Goal: Task Accomplishment & Management: Manage account settings

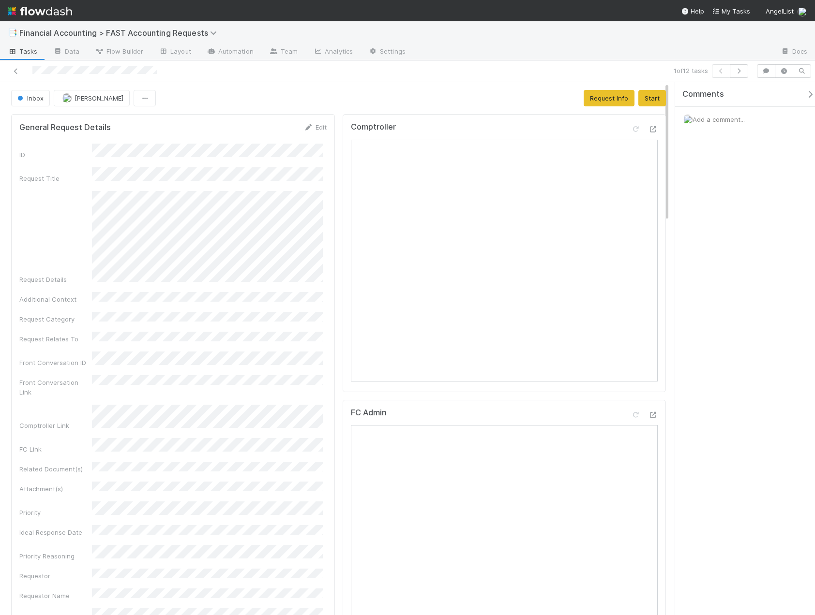
drag, startPoint x: 525, startPoint y: 23, endPoint x: 507, endPoint y: 0, distance: 28.6
click at [525, 23] on div "📑 Financial Accounting > FAST Accounting Requests" at bounding box center [407, 32] width 815 height 23
click at [543, 1] on nav "Help My Tasks AngelList" at bounding box center [407, 10] width 815 height 21
click at [648, 415] on icon at bounding box center [653, 415] width 10 height 6
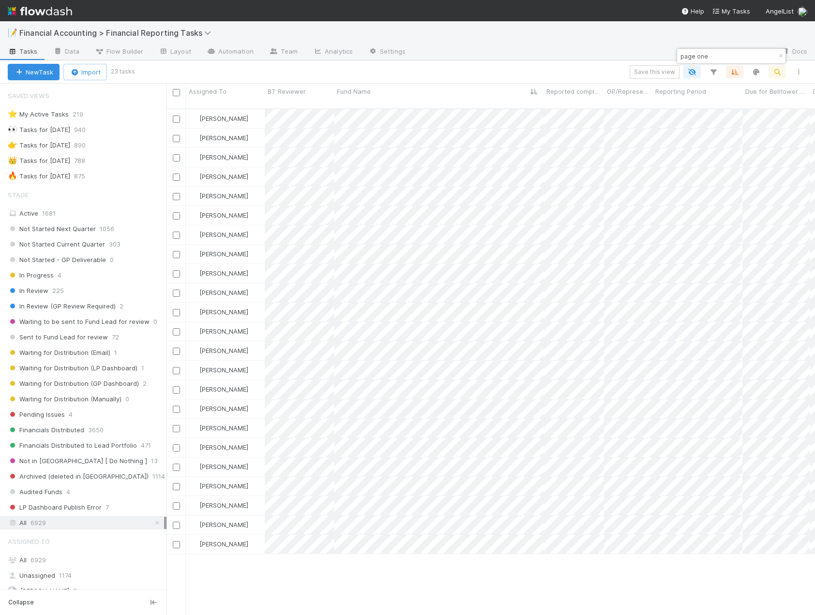
scroll to position [507, 641]
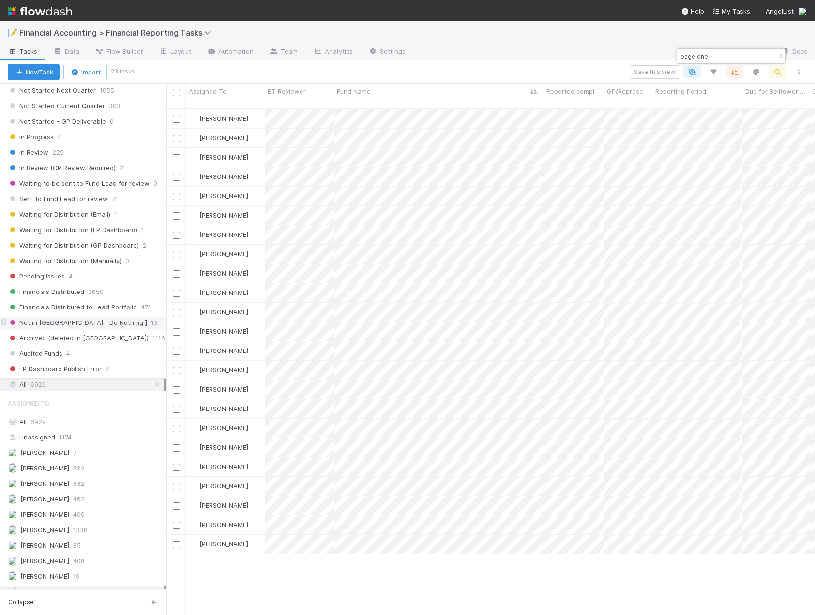
scroll to position [227, 0]
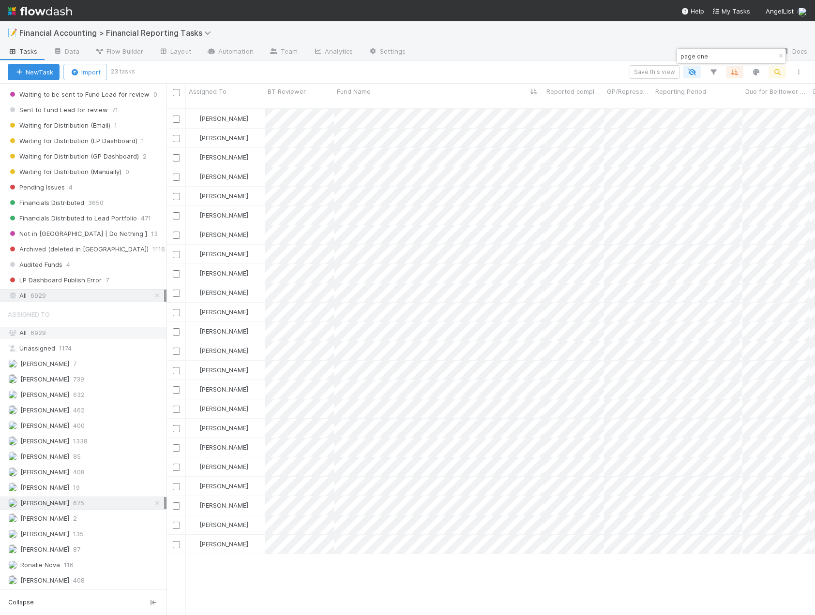
click at [32, 333] on span "6929" at bounding box center [37, 333] width 15 height 8
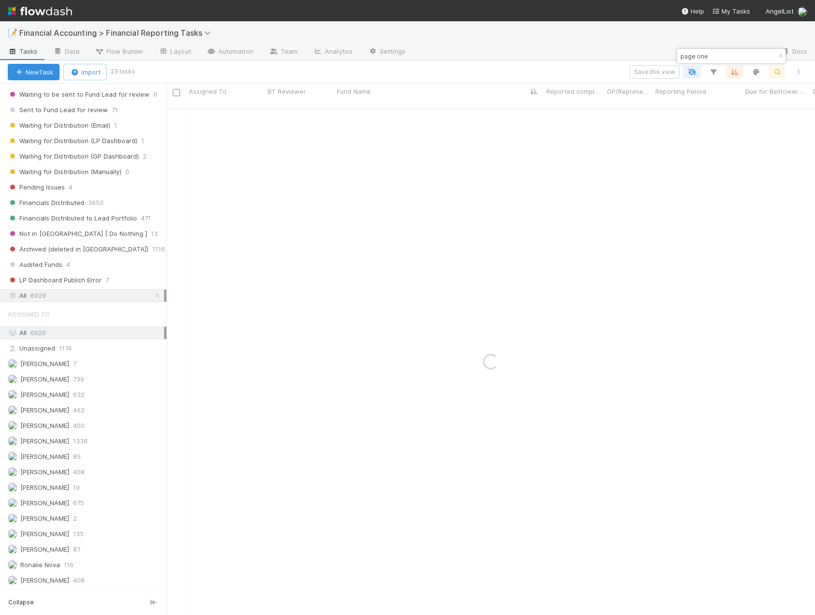
click at [723, 56] on input "page one" at bounding box center [726, 56] width 97 height 12
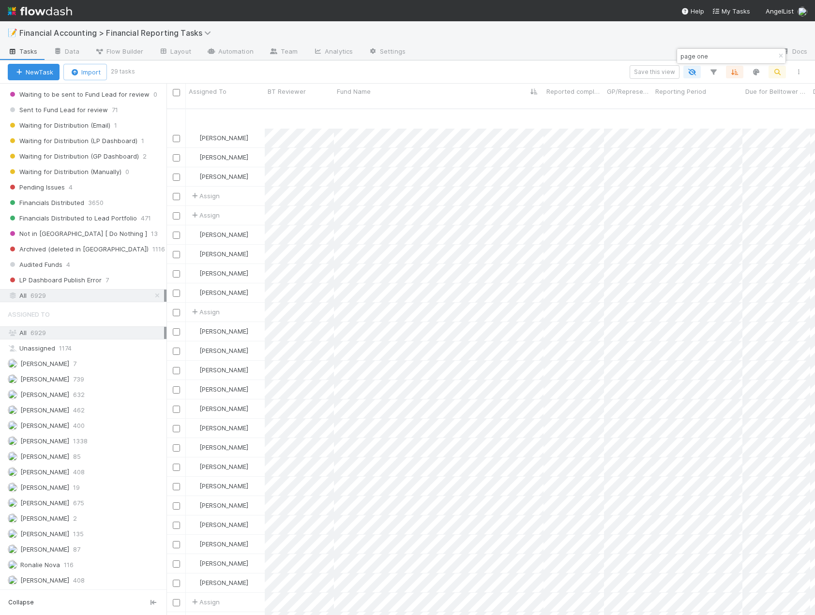
scroll to position [54, 0]
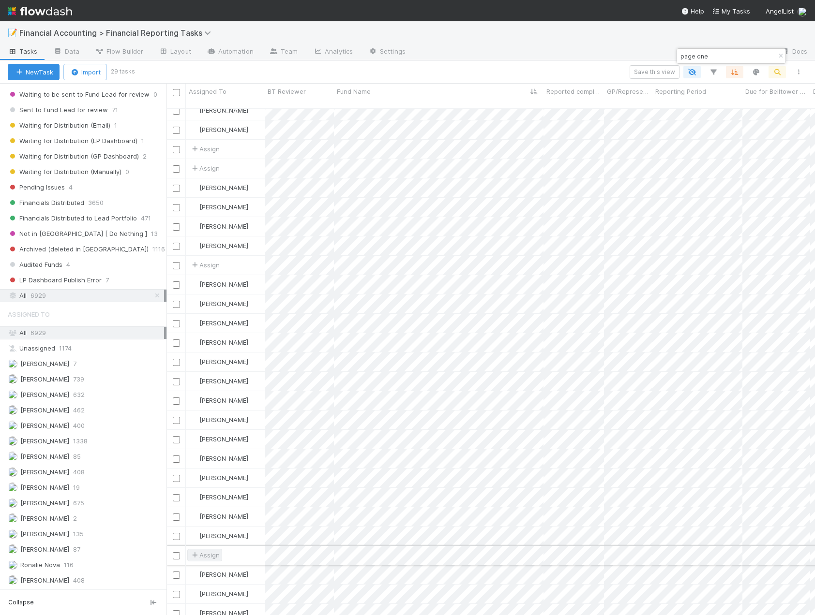
click at [207, 551] on span "Assign" at bounding box center [205, 556] width 30 height 10
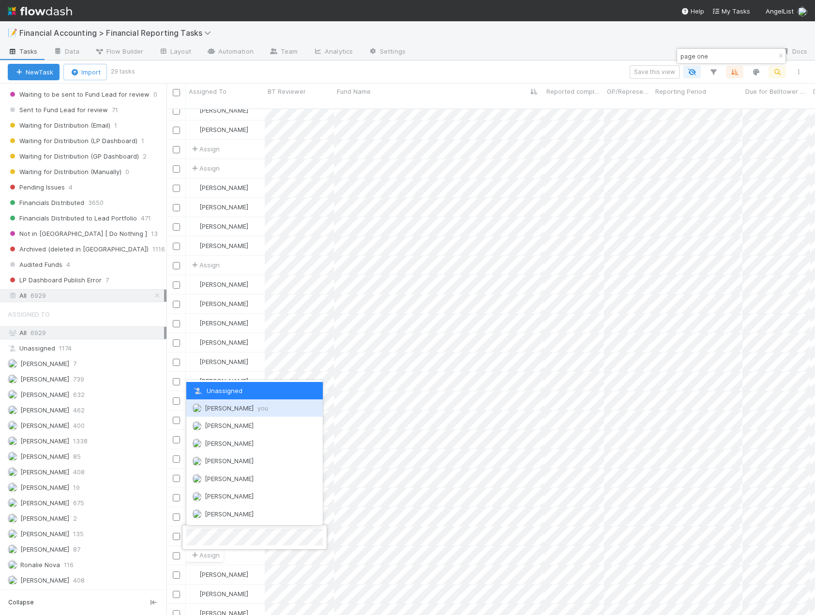
click at [237, 409] on span "Kevin Fawcett you" at bounding box center [236, 408] width 63 height 8
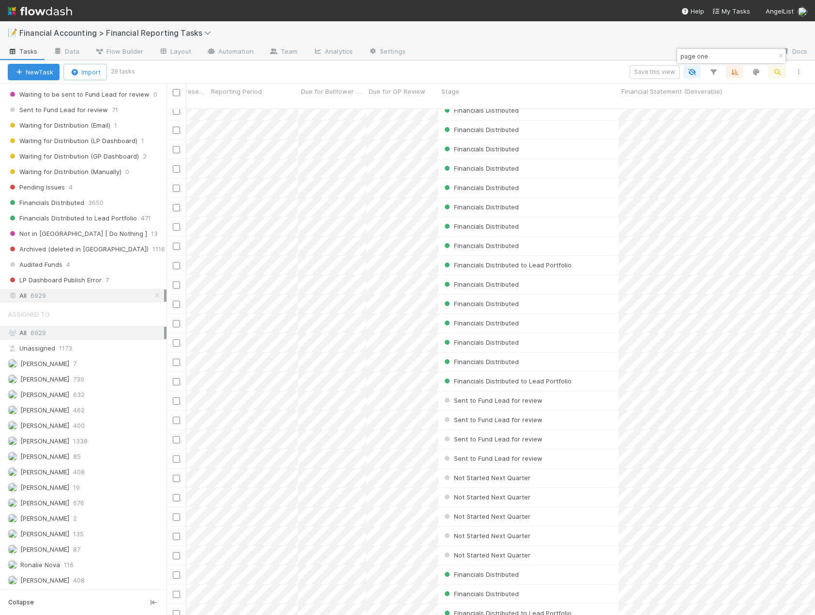
scroll to position [0, 0]
